Goal: Entertainment & Leisure: Consume media (video, audio)

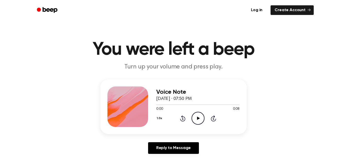
click at [192, 115] on icon "Play Audio" at bounding box center [198, 118] width 13 height 13
click at [201, 117] on icon "Play Audio" at bounding box center [198, 118] width 13 height 13
click at [194, 115] on icon "Play Audio" at bounding box center [198, 118] width 13 height 13
click at [197, 118] on icon at bounding box center [198, 118] width 3 height 3
click at [199, 119] on icon "Play Audio" at bounding box center [198, 118] width 13 height 13
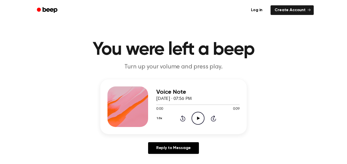
click at [201, 121] on icon "Play Audio" at bounding box center [198, 118] width 13 height 13
click at [194, 121] on icon "Play Audio" at bounding box center [198, 118] width 13 height 13
click at [198, 119] on icon at bounding box center [198, 118] width 3 height 3
click at [200, 117] on icon "Play Audio" at bounding box center [198, 118] width 13 height 13
click at [200, 115] on icon "Play Audio" at bounding box center [198, 118] width 13 height 13
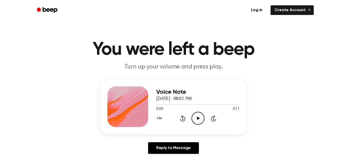
click at [198, 115] on icon "Play Audio" at bounding box center [198, 118] width 13 height 13
click at [193, 111] on div "0:00 0:10" at bounding box center [197, 109] width 83 height 5
click at [193, 112] on icon "Play Audio" at bounding box center [198, 118] width 13 height 13
click at [198, 126] on div "Voice Note October 1, 2025 · 08:02 PM 0:00 0:09 Your browser does not support t…" at bounding box center [197, 107] width 83 height 41
click at [198, 123] on icon "Play Audio" at bounding box center [198, 118] width 13 height 13
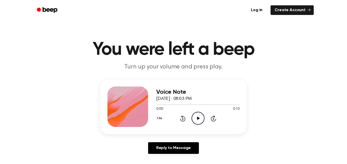
click at [198, 116] on icon "Play Audio" at bounding box center [198, 118] width 13 height 13
click at [196, 115] on icon "Play Audio" at bounding box center [198, 118] width 13 height 13
click at [198, 118] on icon at bounding box center [198, 118] width 3 height 3
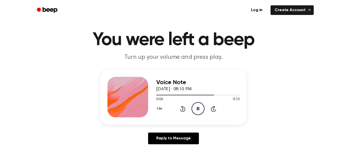
click at [223, 2] on div "Log in Create Account" at bounding box center [173, 10] width 281 height 20
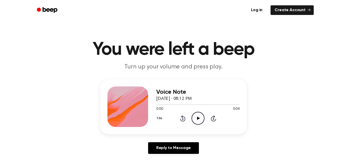
click at [200, 119] on icon "Play Audio" at bounding box center [198, 118] width 13 height 13
